Goal: Obtain resource: Obtain resource

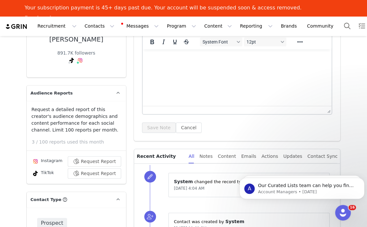
scroll to position [98, 0]
click at [88, 159] on button "Request Report" at bounding box center [94, 161] width 53 height 10
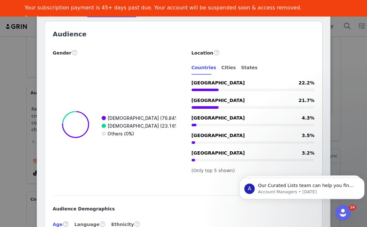
scroll to position [1023, 0]
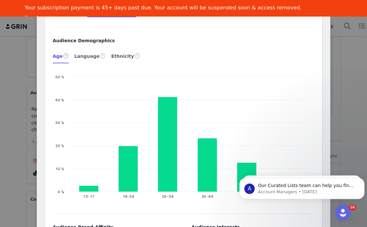
click at [2, 55] on div "Dekota Thompson Verified @dekota_thompson Gold Coast, AUS Modelling & socials: …" at bounding box center [183, 113] width 367 height 227
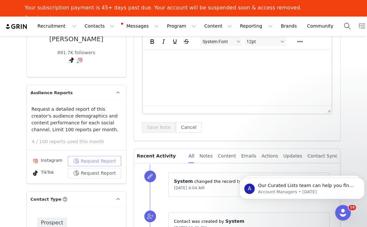
scroll to position [0, 0]
click at [98, 168] on button "Request Report" at bounding box center [94, 173] width 53 height 10
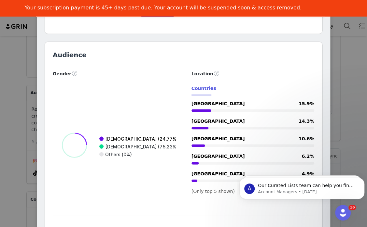
scroll to position [541, 0]
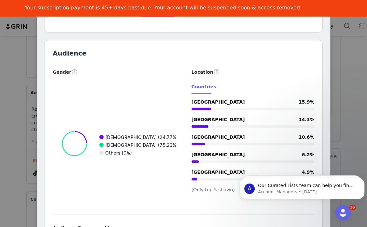
click at [15, 97] on div "Dekota Thompson @dekotathompson 🎀⭐️ Gold Coast - Australia Outfits, beauty & li…" at bounding box center [183, 113] width 367 height 227
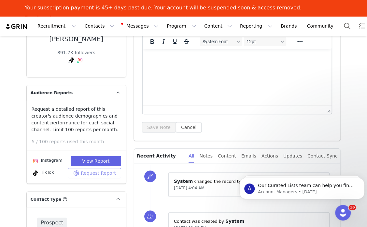
scroll to position [0, 0]
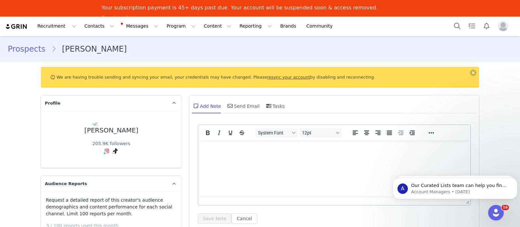
scroll to position [207, 0]
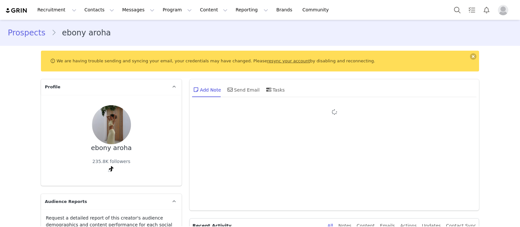
type input "+1 ([GEOGRAPHIC_DATA])"
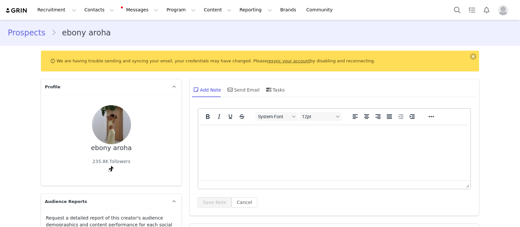
scroll to position [69, 0]
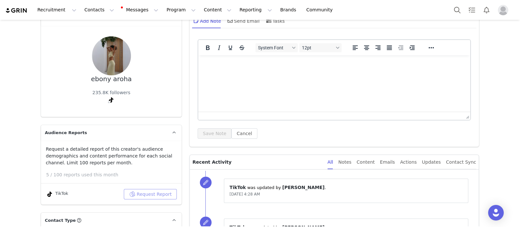
click at [139, 192] on button "Request Report" at bounding box center [150, 194] width 53 height 10
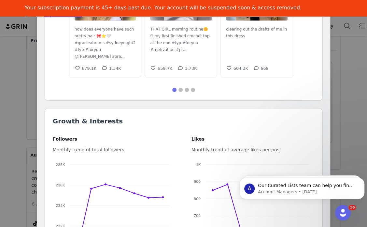
scroll to position [0, 0]
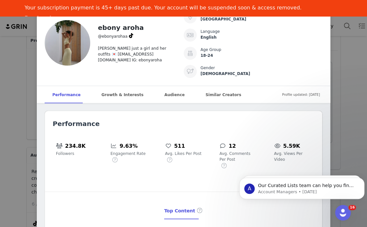
click at [19, 84] on div "ebony aroha @ebonyarohaa syd just a girl and her outfits 💌 tahneika@onedaydream…" at bounding box center [183, 113] width 367 height 227
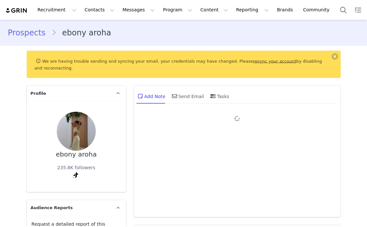
type input "+1 ([GEOGRAPHIC_DATA])"
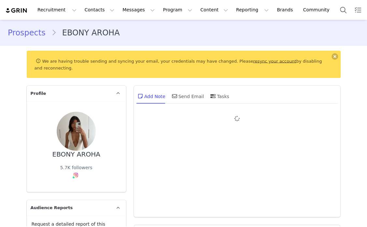
type input "+1 ([GEOGRAPHIC_DATA])"
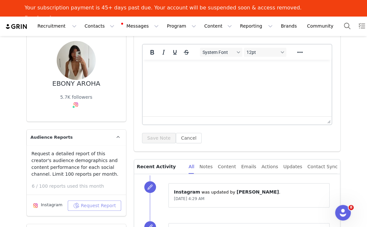
drag, startPoint x: 94, startPoint y: 191, endPoint x: 94, endPoint y: 194, distance: 3.3
click at [94, 194] on div "Request a detailed report of this creator's audience demographics and content p…" at bounding box center [76, 181] width 99 height 60
click at [94, 201] on button "Request Report" at bounding box center [94, 206] width 53 height 10
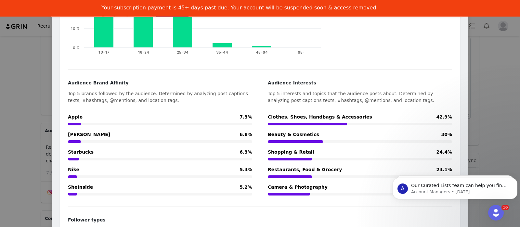
scroll to position [983, 0]
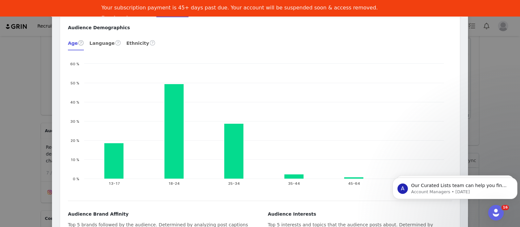
click at [3, 101] on div "EBONY AROHA @ebonyaroha sydney, aus contact - tahneika@onedaydream.com.au Locat…" at bounding box center [260, 113] width 520 height 227
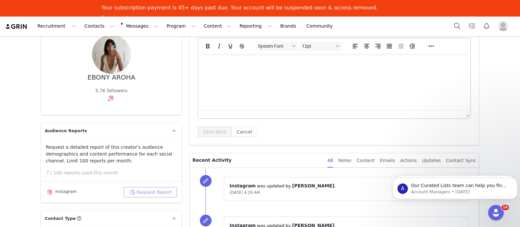
scroll to position [0, 0]
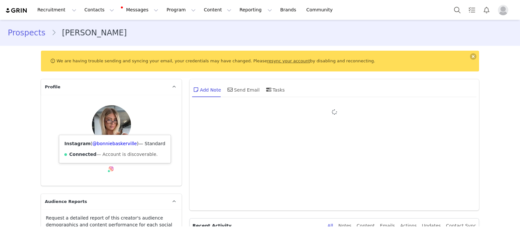
type input "+1 ([GEOGRAPHIC_DATA])"
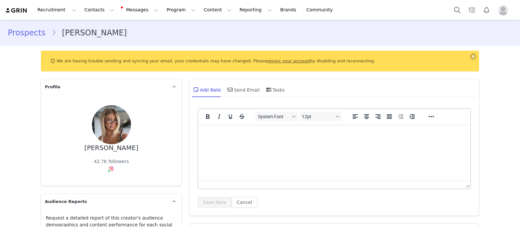
scroll to position [101, 0]
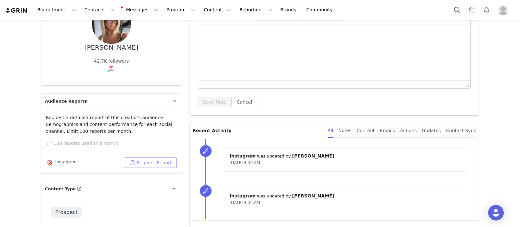
click at [157, 160] on button "Request Report" at bounding box center [150, 163] width 53 height 10
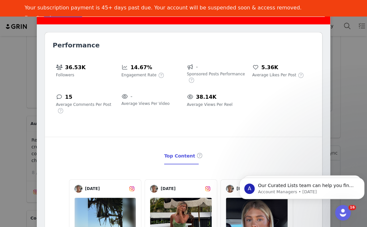
scroll to position [0, 0]
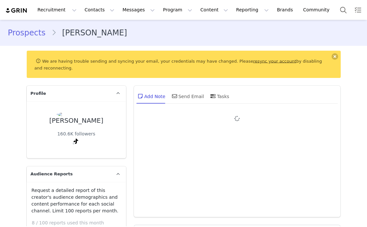
type input "+1 ([GEOGRAPHIC_DATA])"
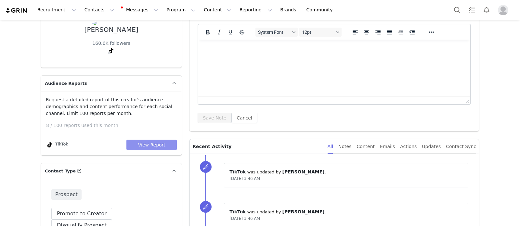
scroll to position [85, 0]
click at [158, 143] on button "View Report" at bounding box center [152, 145] width 50 height 10
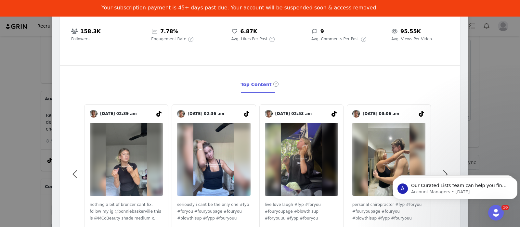
scroll to position [0, 0]
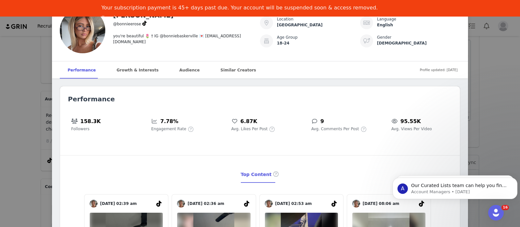
click at [8, 96] on div "BONNIE ROSE @bonnieerose you're beautiful 🌷 † IG @bonniebaskerville 💌 jayde@one…" at bounding box center [260, 113] width 520 height 227
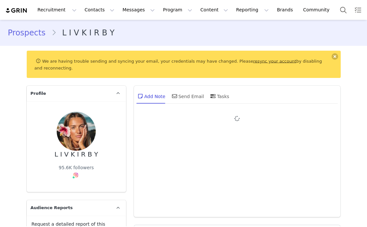
type input "+1 ([GEOGRAPHIC_DATA])"
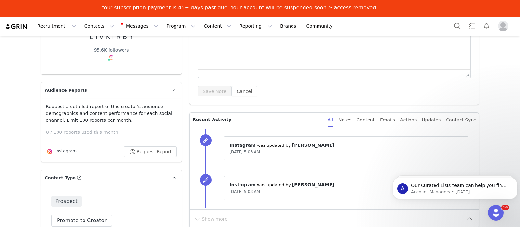
scroll to position [129, 0]
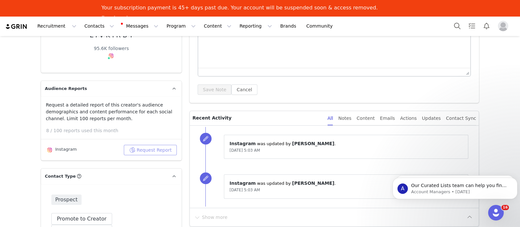
click at [162, 152] on button "Request Report" at bounding box center [150, 150] width 53 height 10
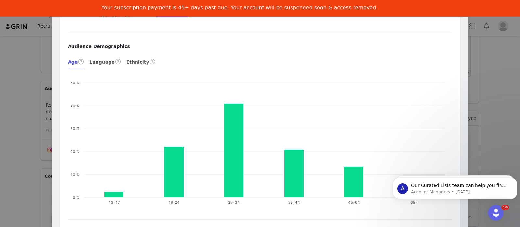
scroll to position [948, 0]
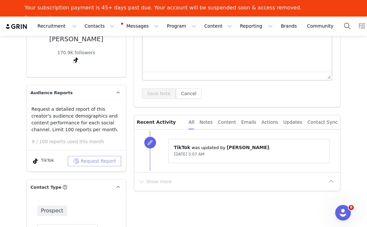
click at [85, 156] on button "Request Report" at bounding box center [94, 161] width 53 height 10
